Goal: Go to known website: Go to known website

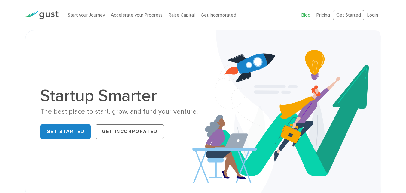
click at [305, 17] on link "Blog" at bounding box center [306, 14] width 9 height 5
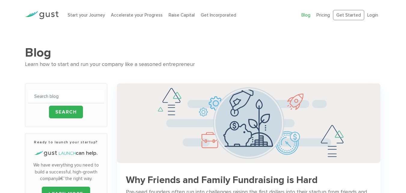
click at [367, 18] on ul "Blog FAQ Pricing Get Started Login Login" at bounding box center [342, 15] width 80 height 11
click at [370, 13] on link "Login" at bounding box center [372, 14] width 11 height 5
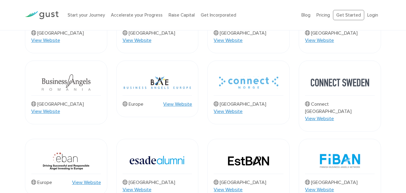
scroll to position [301, 0]
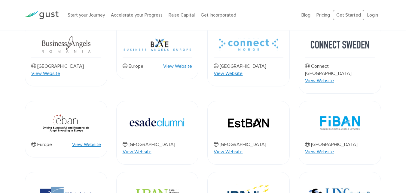
click at [170, 63] on link "View Website" at bounding box center [177, 66] width 29 height 7
